Goal: Information Seeking & Learning: Check status

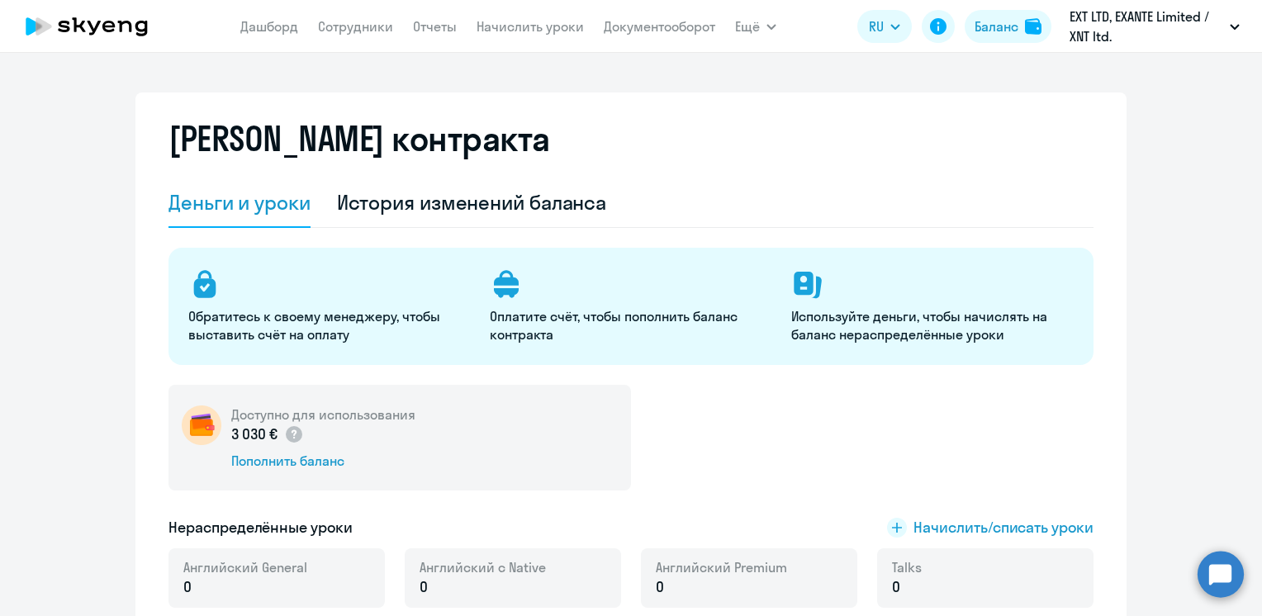
select select "english_adult_not_native_speaker"
click at [547, 202] on div "История изменений баланса" at bounding box center [472, 202] width 270 height 26
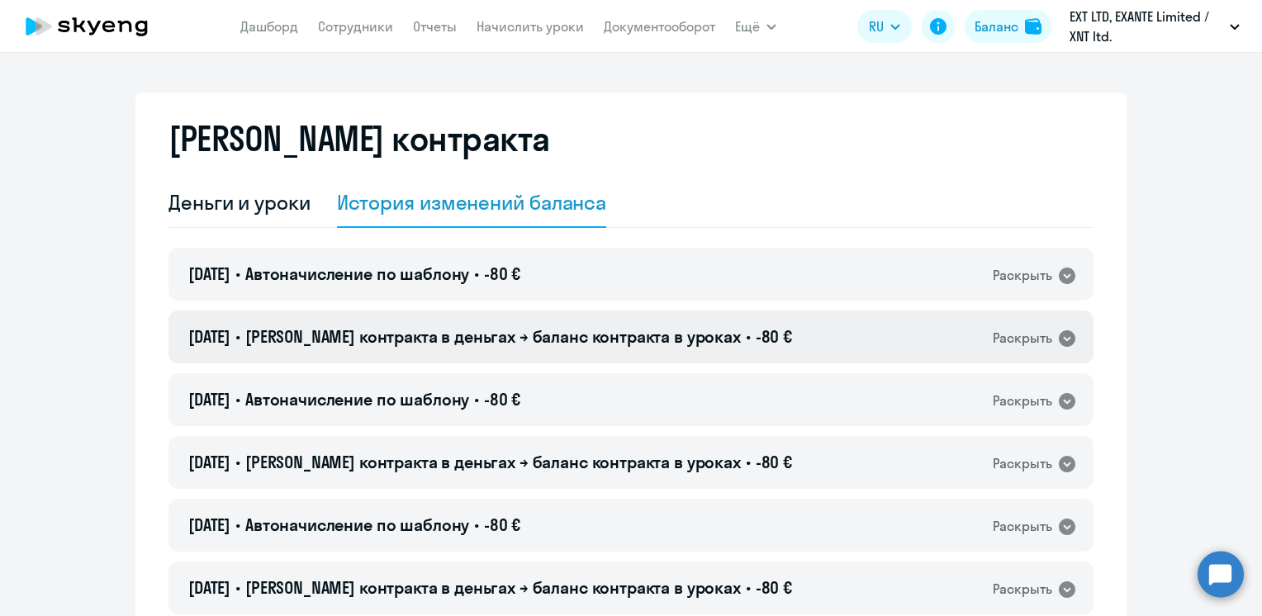
click at [531, 335] on span "[PERSON_NAME] контракта в деньгах → баланс контракта в уроках" at bounding box center [493, 336] width 496 height 21
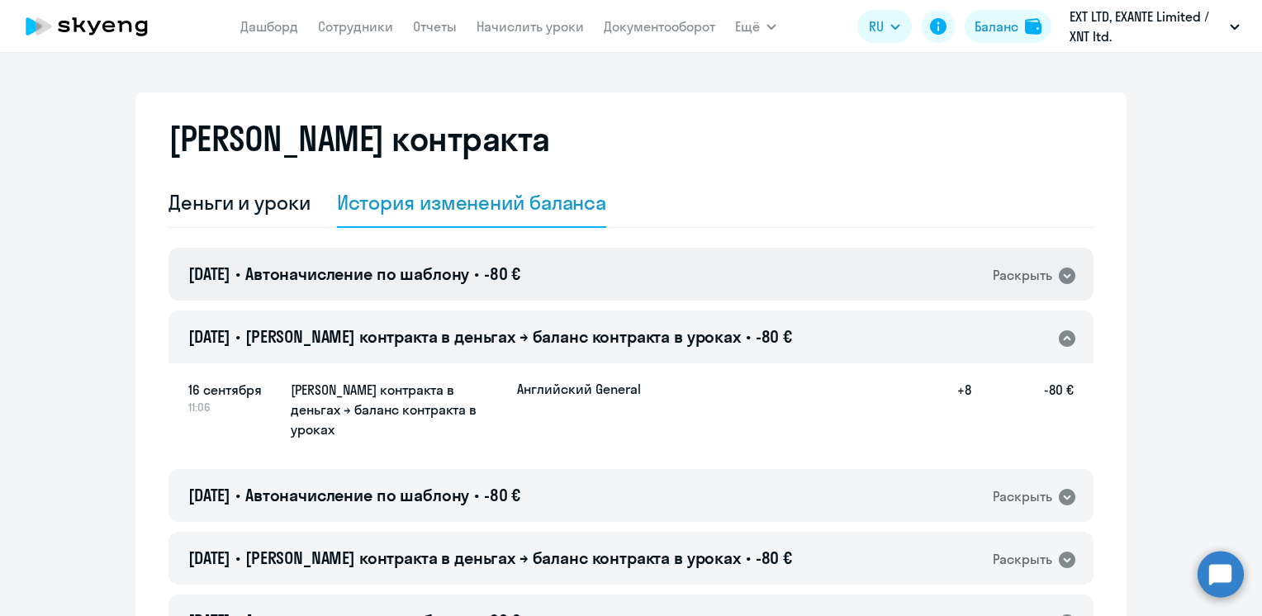
click at [520, 269] on span "-80 €" at bounding box center [502, 273] width 36 height 21
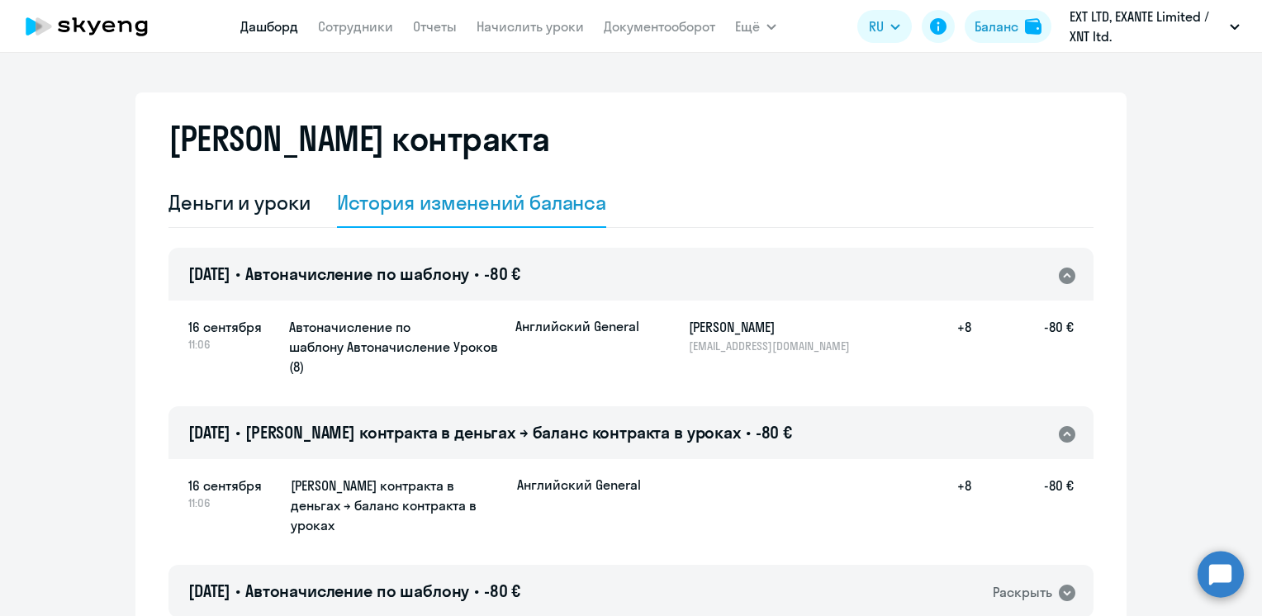
click at [284, 35] on link "Дашборд" at bounding box center [269, 26] width 58 height 17
click at [284, 28] on link "Дашборд" at bounding box center [269, 26] width 58 height 17
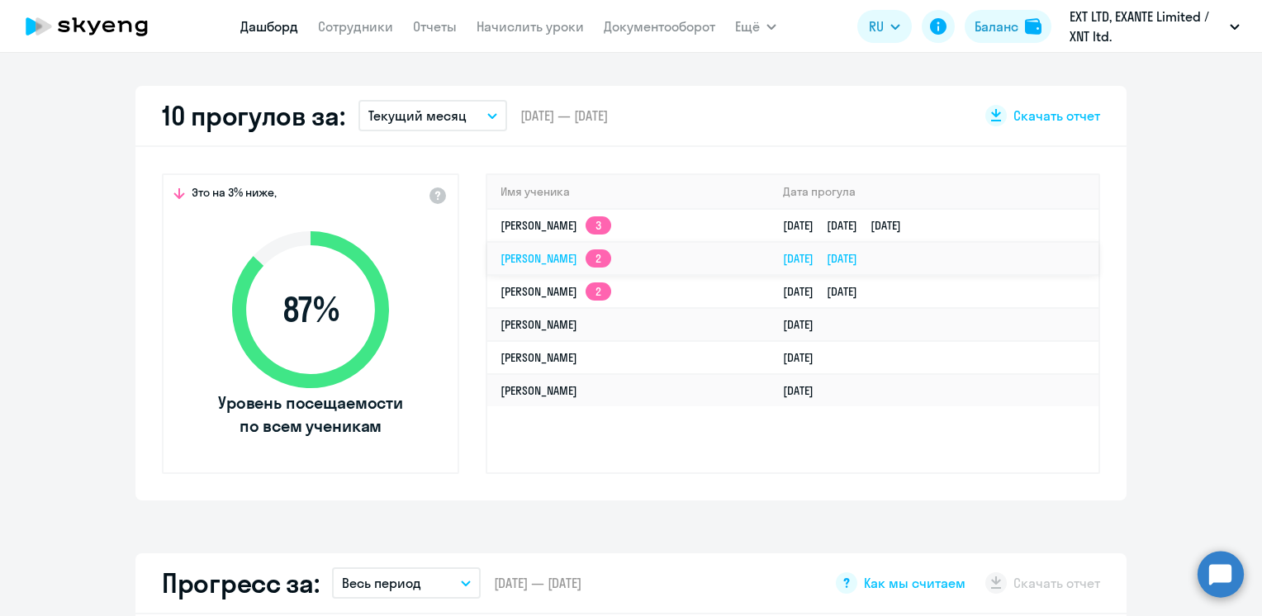
scroll to position [496, 0]
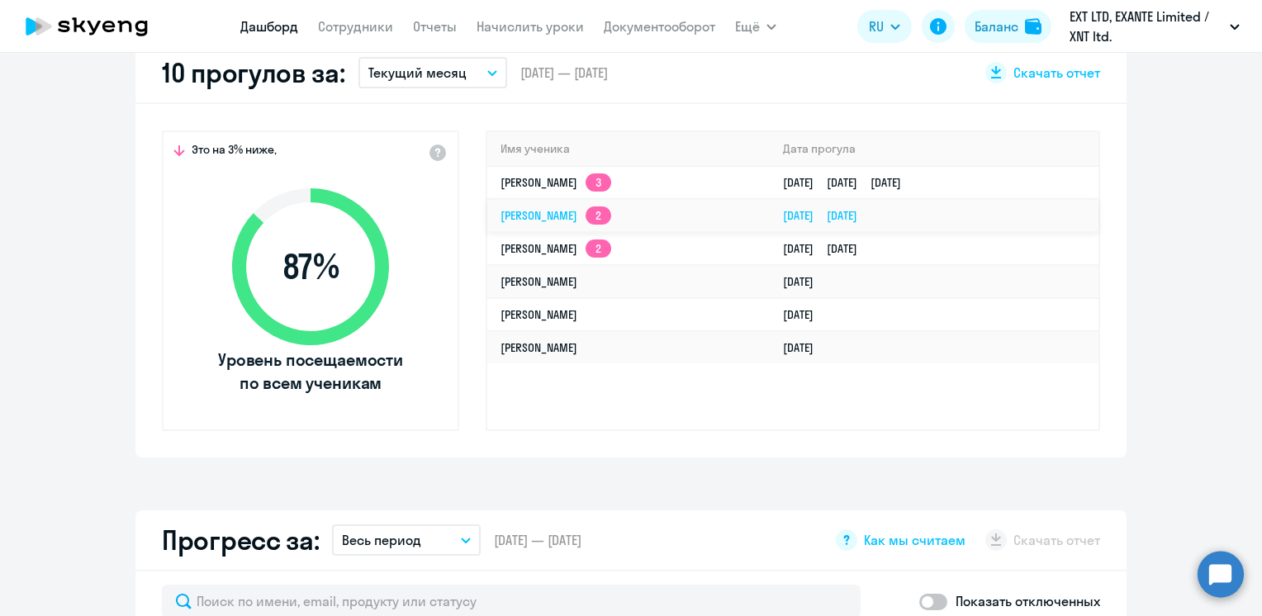
select select "30"
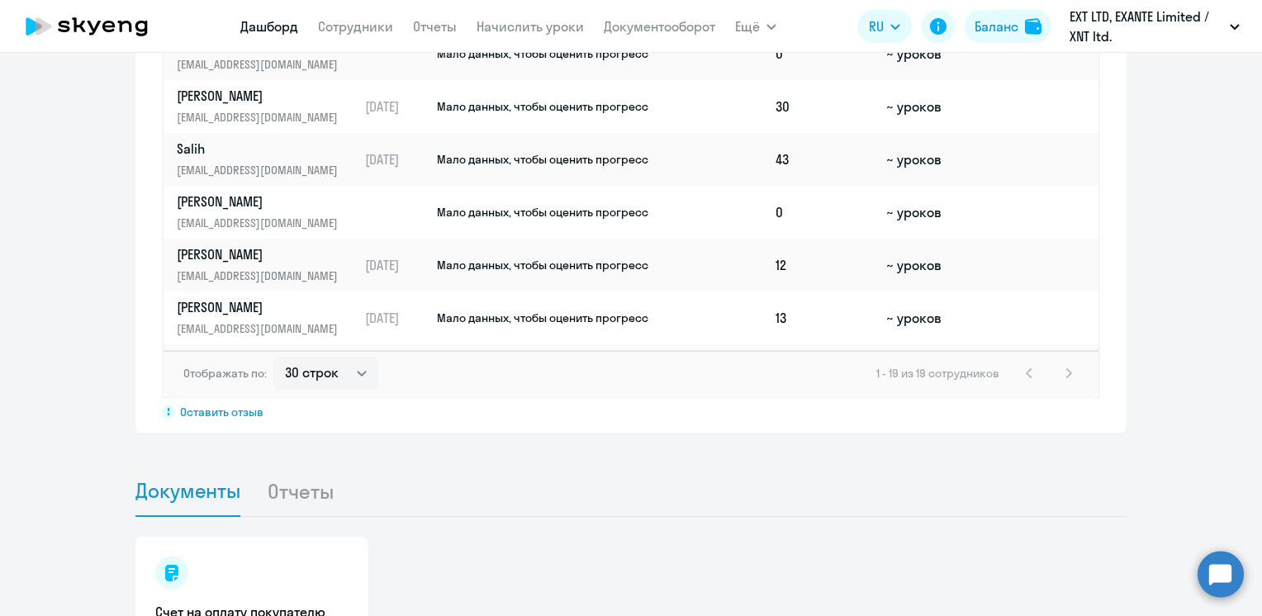
scroll to position [330, 0]
